Goal: Check status

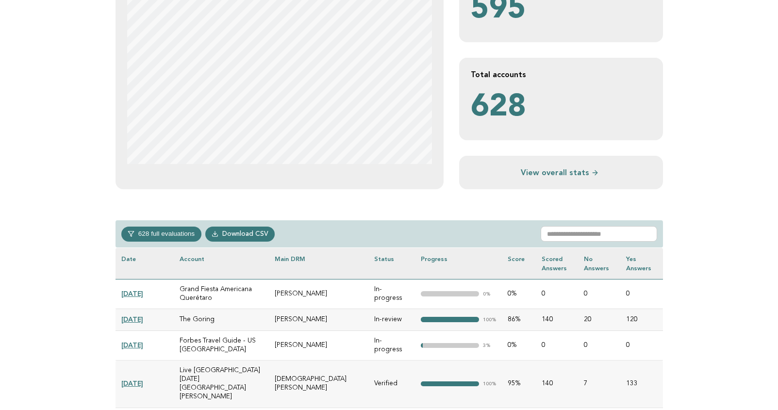
scroll to position [243, 0]
click at [608, 239] on input "text" at bounding box center [598, 234] width 116 height 16
click at [576, 234] on input "text" at bounding box center [598, 234] width 116 height 16
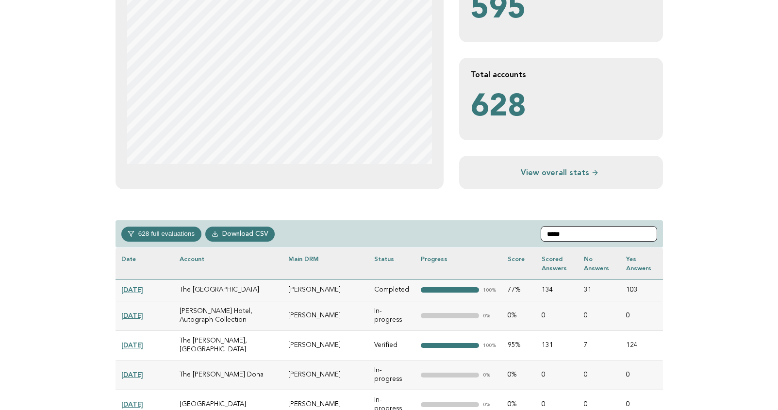
scroll to position [236, 0]
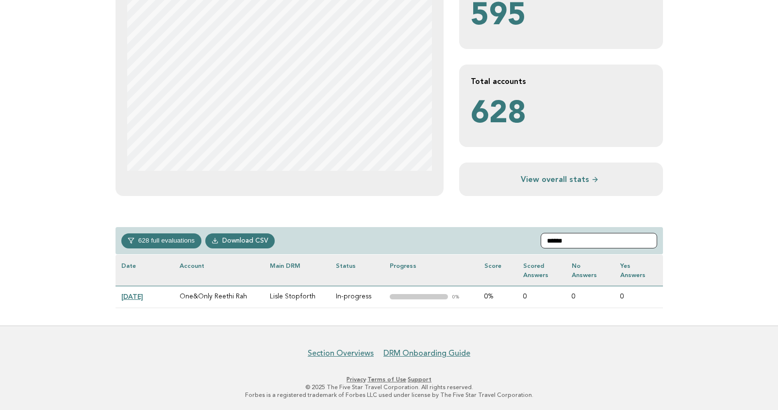
type input "******"
click at [143, 292] on link "2025-01-30" at bounding box center [132, 296] width 22 height 8
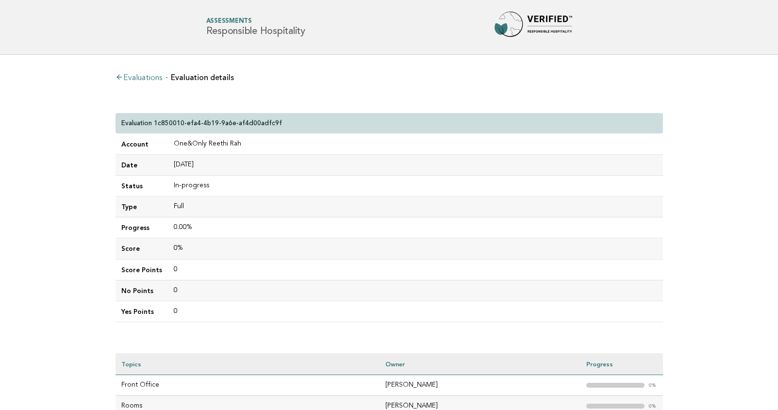
click at [65, 221] on main "Evaluations Evaluation details Evaluation 1c850010-efa4-4b19-9a6e-af4d00adfc9f …" at bounding box center [389, 286] width 778 height 463
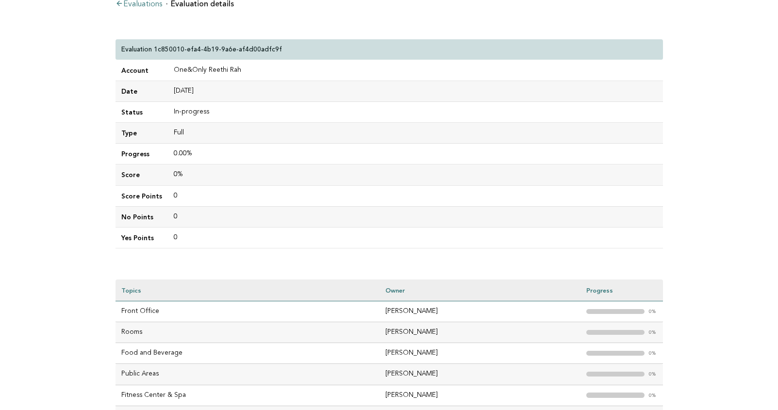
scroll to position [121, 0]
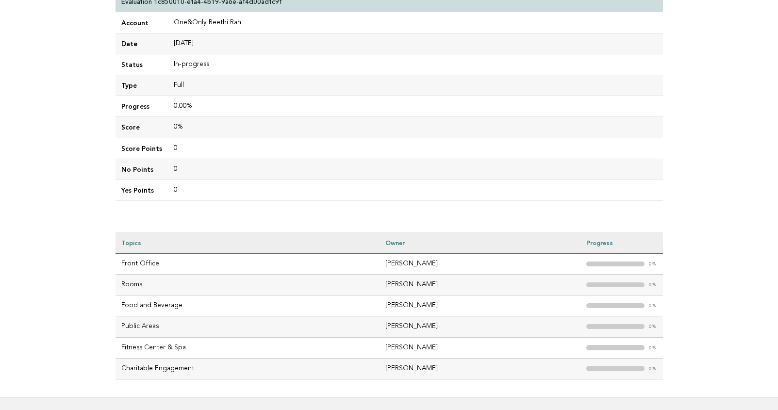
drag, startPoint x: 440, startPoint y: 352, endPoint x: 381, endPoint y: 350, distance: 59.2
click at [381, 350] on td "[PERSON_NAME]" at bounding box center [479, 347] width 200 height 21
copy td "[PERSON_NAME]"
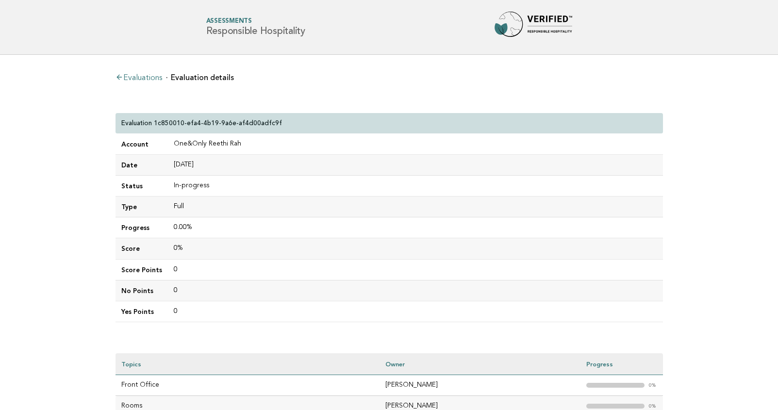
click at [58, 162] on main "Evaluations Evaluation details Evaluation 1c850010-efa4-4b19-9a6e-af4d00adfc9f …" at bounding box center [389, 286] width 778 height 463
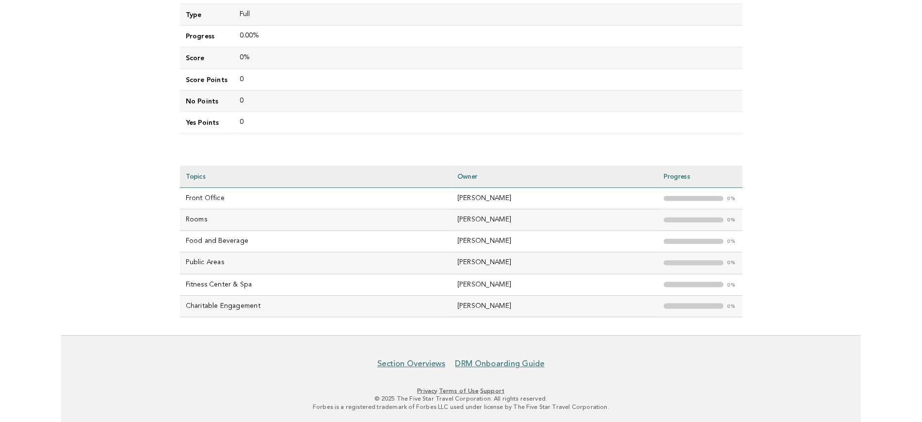
scroll to position [181, 0]
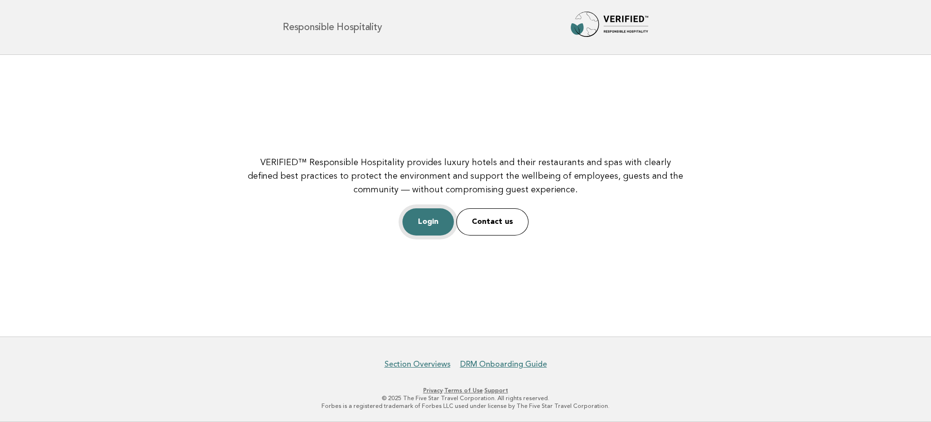
click at [434, 217] on link "Login" at bounding box center [428, 221] width 51 height 27
